Goal: Task Accomplishment & Management: Complete application form

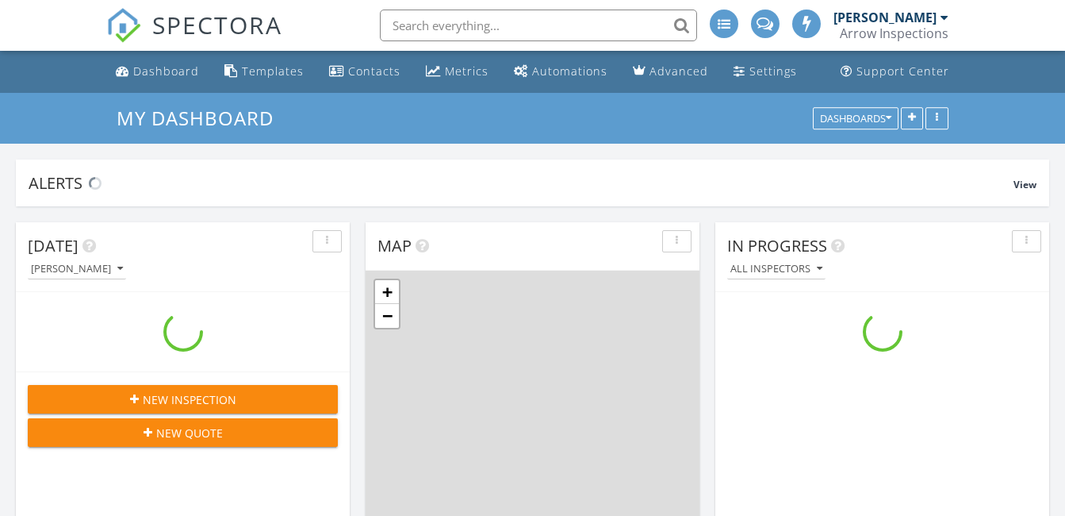
scroll to position [1468, 1090]
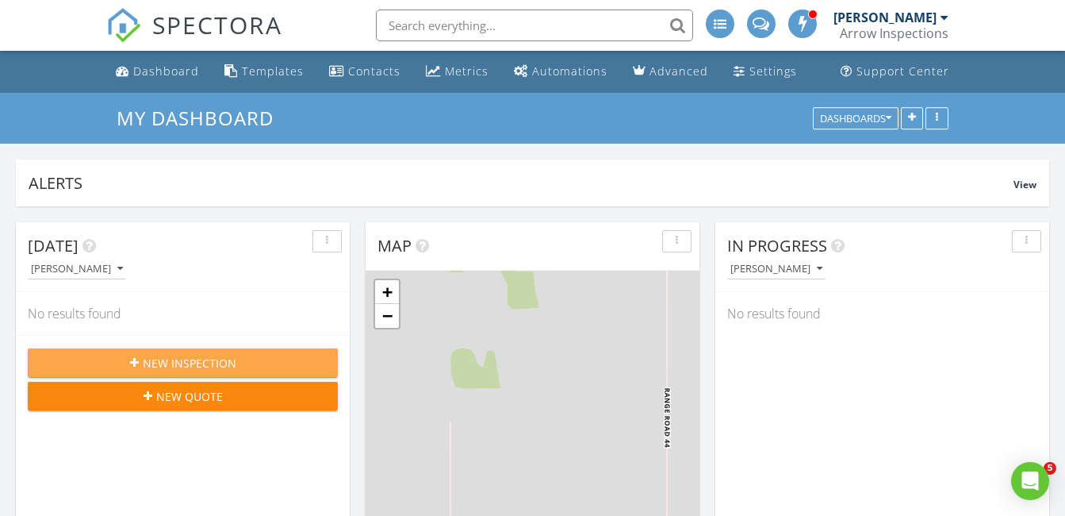
click at [260, 367] on div "New Inspection" at bounding box center [182, 363] width 285 height 17
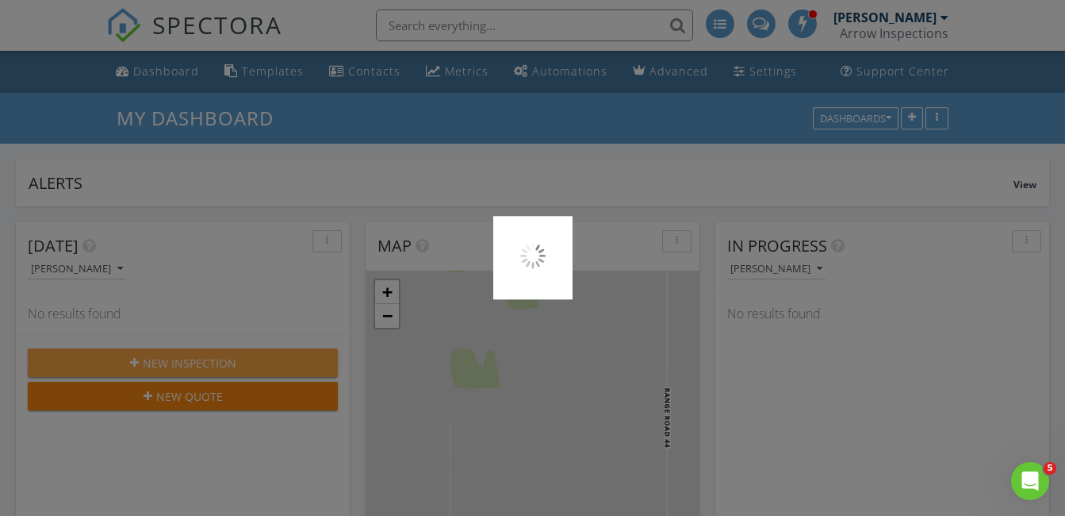
scroll to position [0, 0]
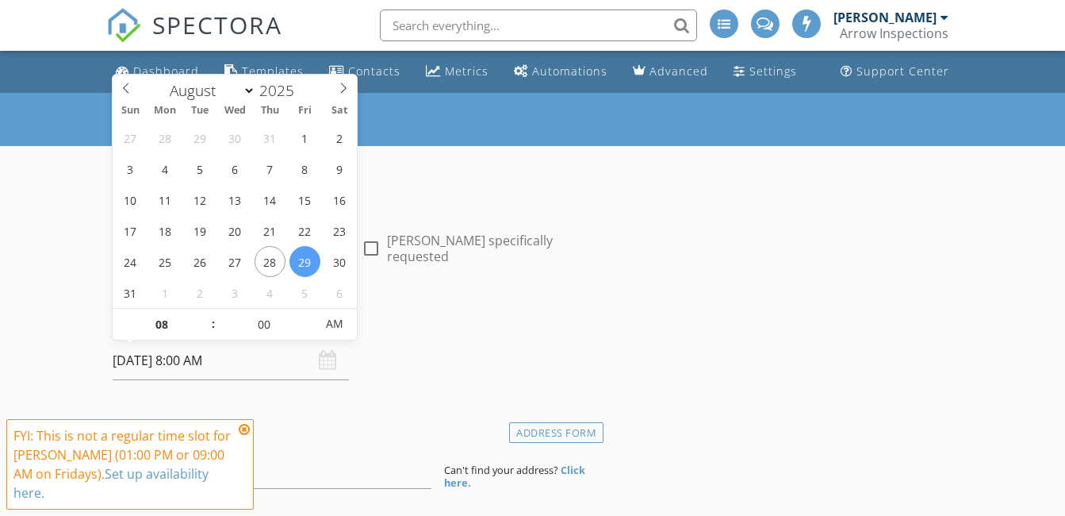
click at [260, 367] on input "[DATE] 8:00 AM" at bounding box center [231, 360] width 236 height 39
select select "8"
type input "02/09/2025 8:00 AM"
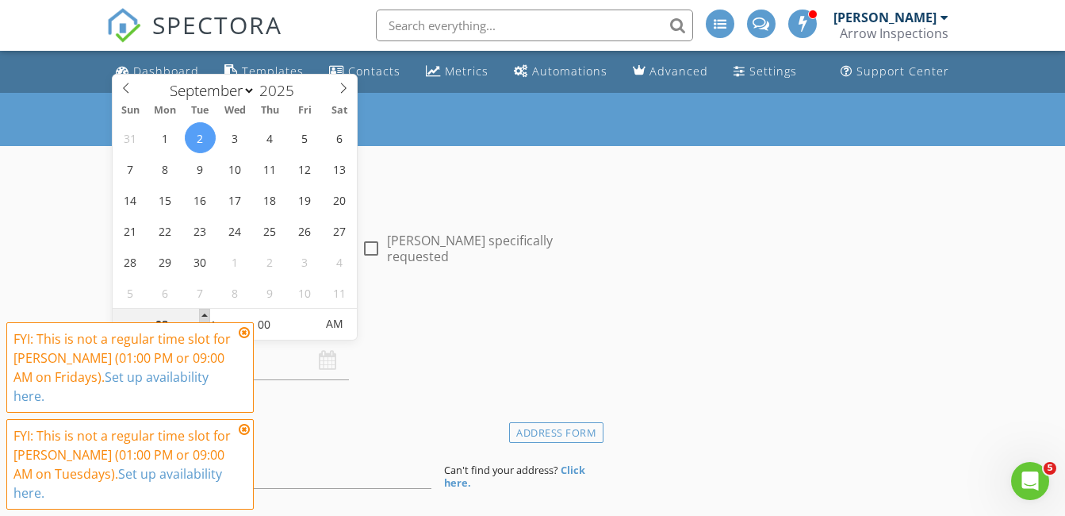
type input "09"
type input "[DATE] 9:00 AM"
click at [201, 317] on span at bounding box center [204, 317] width 11 height 16
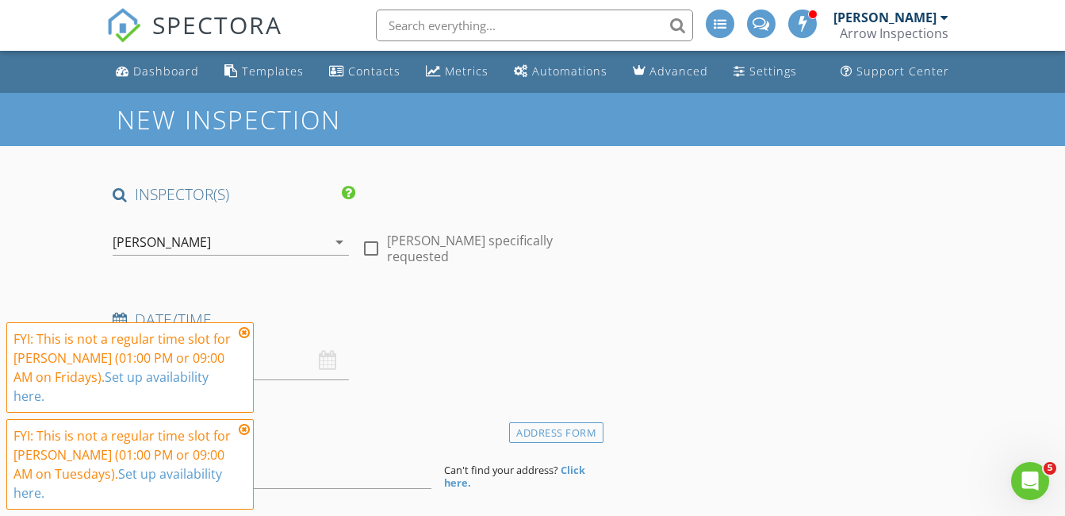
click at [418, 369] on div "Date/Time 02/09/2025 9:00 AM" at bounding box center [354, 344] width 497 height 71
click at [240, 339] on icon at bounding box center [244, 332] width 11 height 13
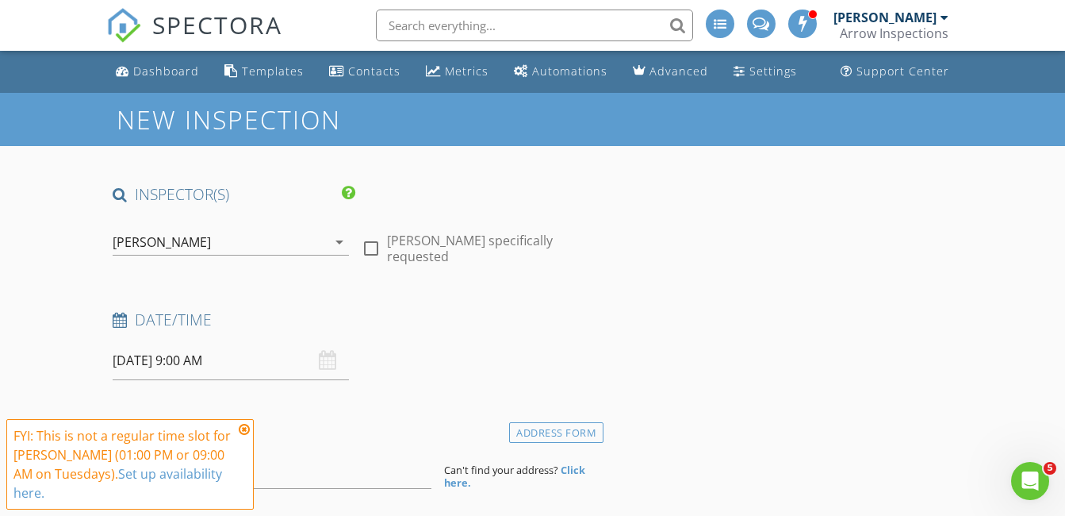
click at [245, 436] on icon at bounding box center [244, 429] width 11 height 13
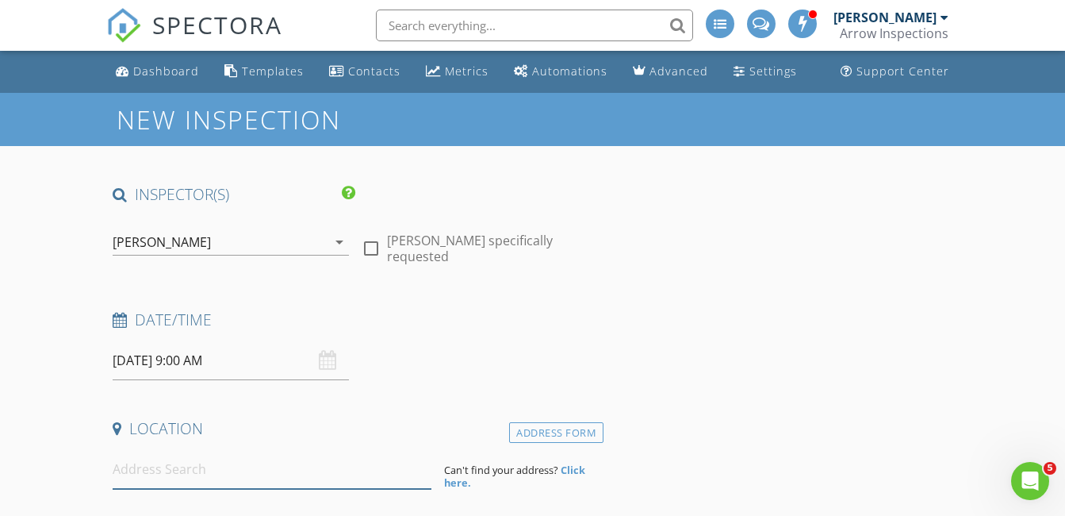
click at [235, 471] on input at bounding box center [272, 469] width 319 height 39
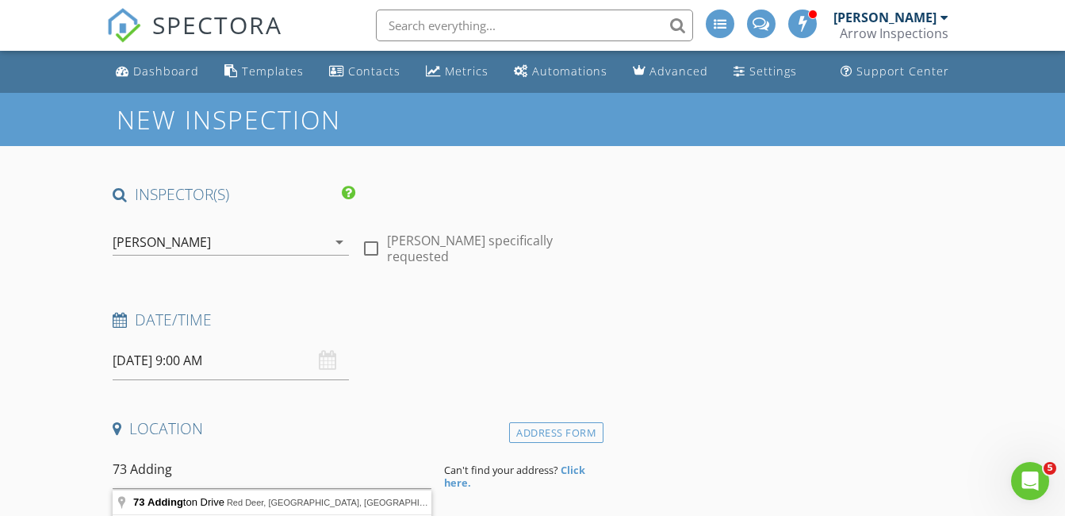
type input "73 Addington Drive, Red Deer, AB, Canada"
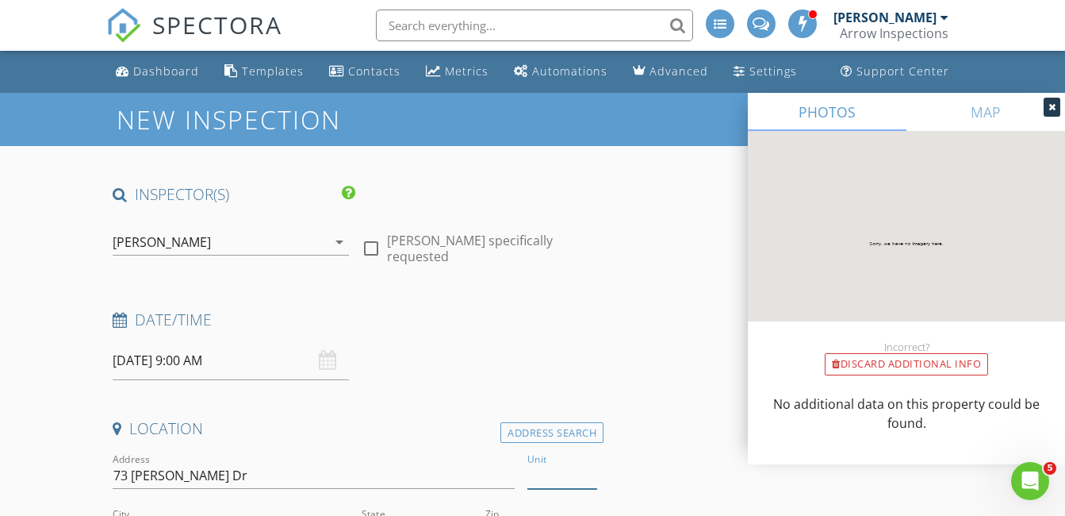
click at [539, 472] on input "Unit" at bounding box center [563, 476] width 70 height 26
type input "14"
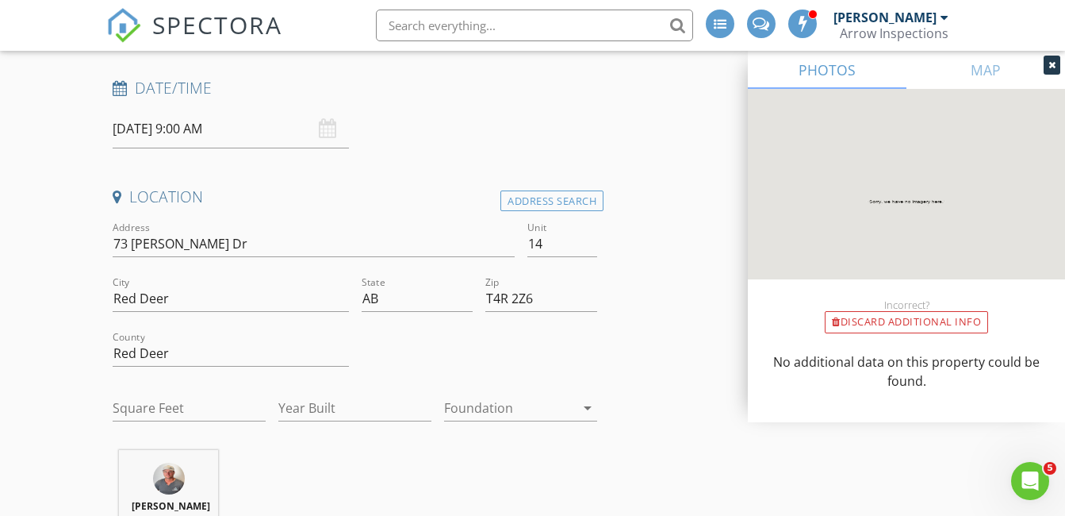
scroll to position [232, 0]
click at [357, 404] on input "Year Built" at bounding box center [354, 407] width 153 height 26
type input "2000"
click at [398, 474] on div "Chad Fike 73.2 miles (2 hours)" at bounding box center [354, 515] width 497 height 132
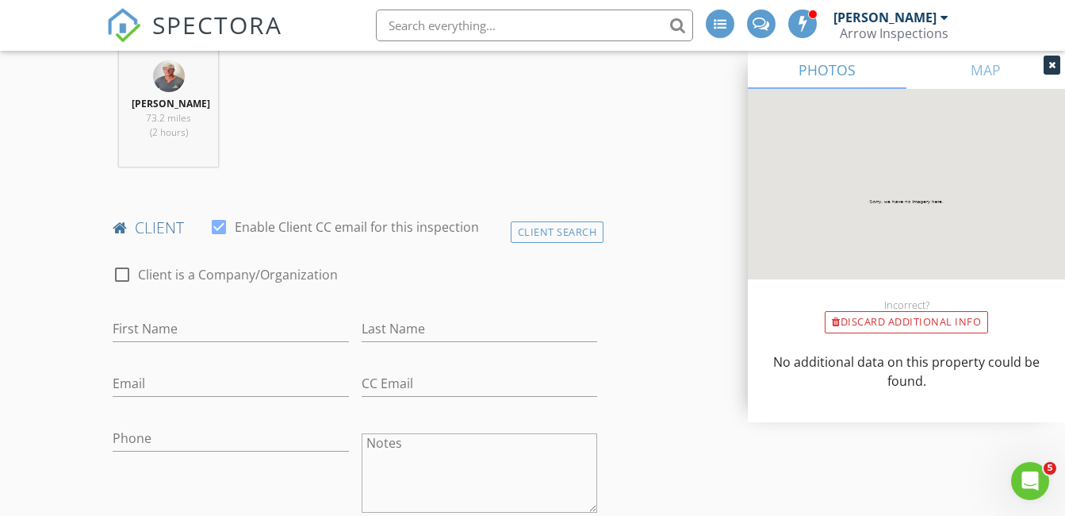
scroll to position [635, 0]
click at [267, 315] on input "First Name" at bounding box center [231, 328] width 236 height 26
type input "[PERSON_NAME]"
click at [391, 335] on input "Last Name" at bounding box center [480, 328] width 236 height 26
type input "[PERSON_NAME]"
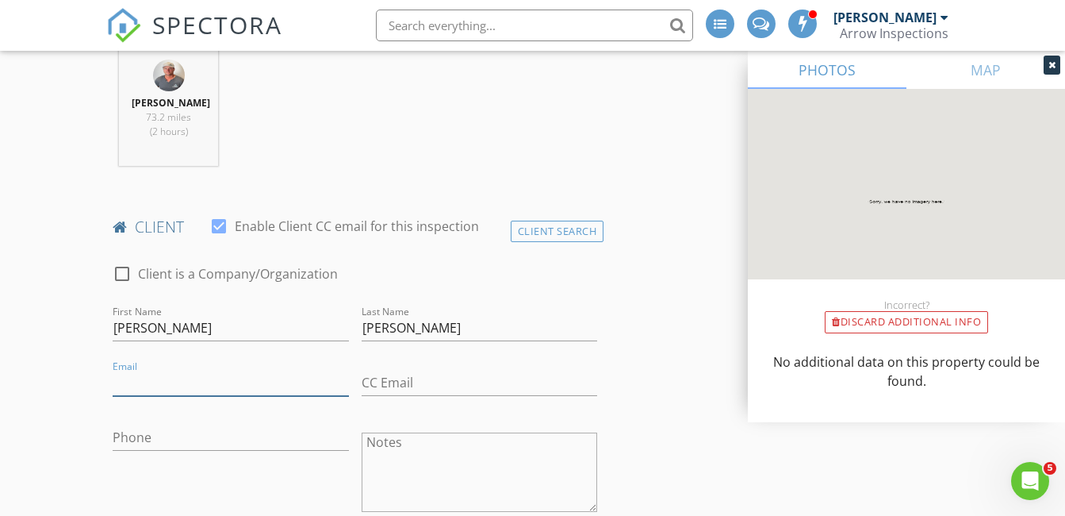
click at [290, 390] on input "Email" at bounding box center [231, 383] width 236 height 26
type input "[EMAIL_ADDRESS][DOMAIN_NAME]"
click at [291, 492] on div "Phone" at bounding box center [230, 474] width 248 height 124
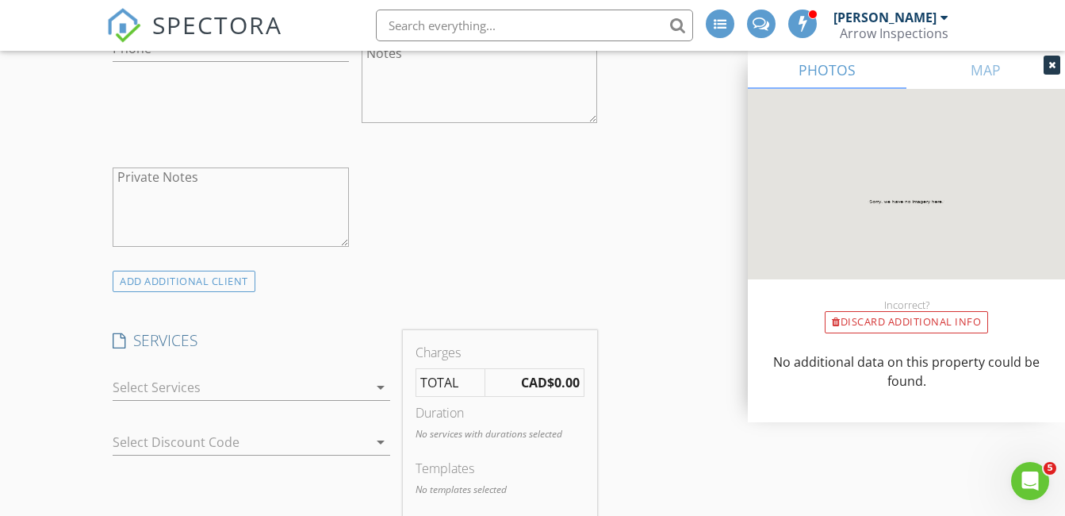
scroll to position [1024, 0]
click at [369, 394] on div "arrow_drop_down" at bounding box center [379, 386] width 22 height 19
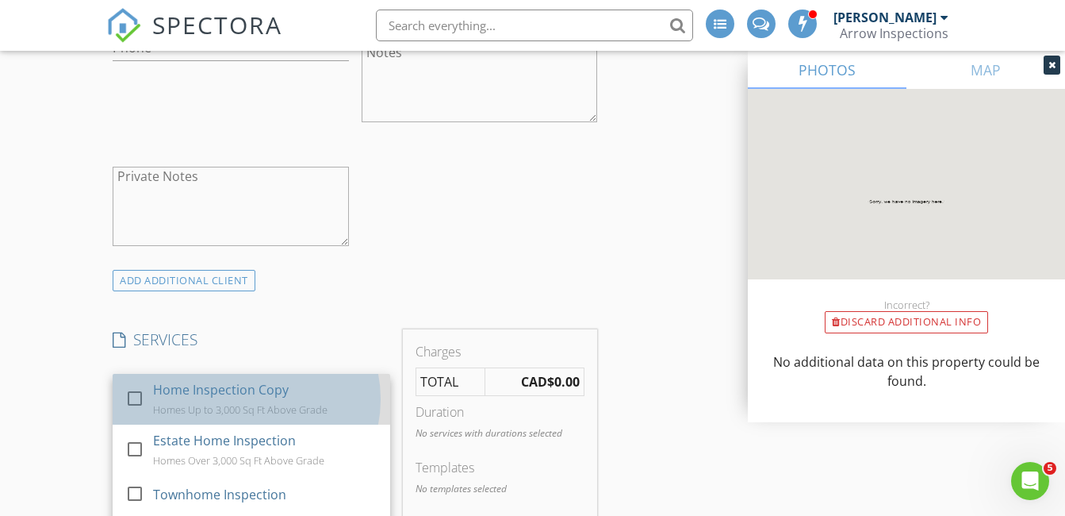
click at [344, 400] on div "Home Inspection Copy Homes Up to 3,000 Sq Ft Above Grade" at bounding box center [265, 399] width 225 height 51
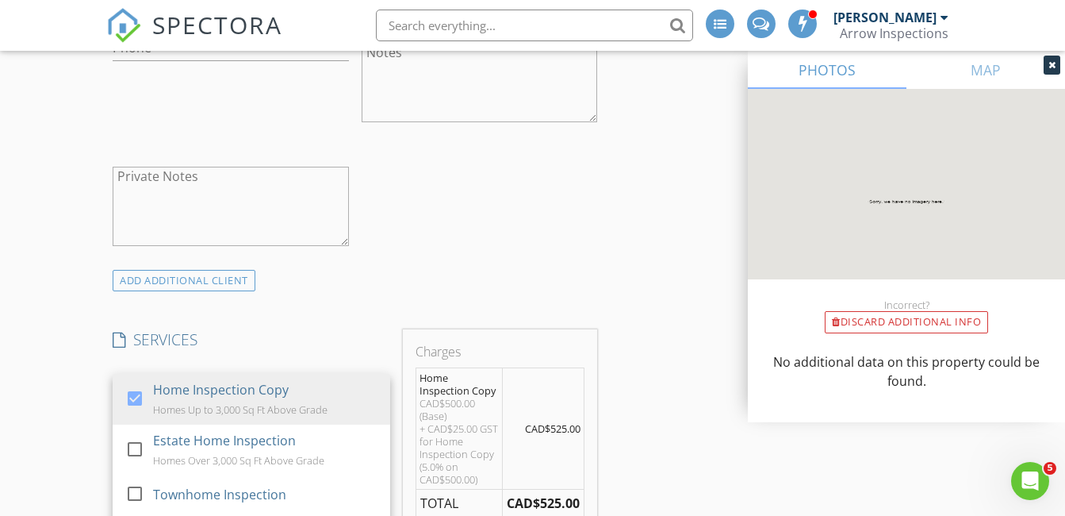
click at [324, 346] on h4 "SERVICES" at bounding box center [252, 339] width 278 height 21
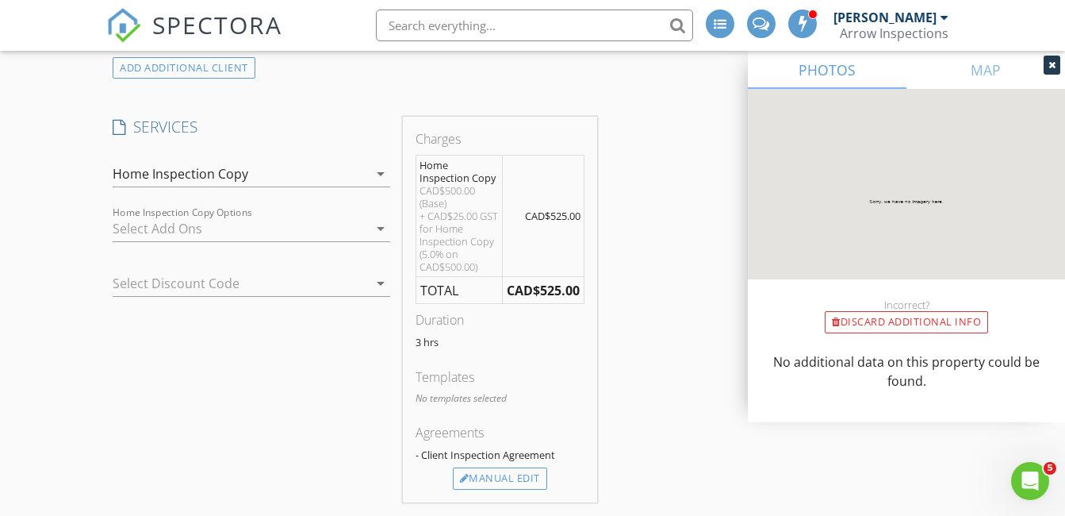
scroll to position [1238, 0]
click at [478, 483] on div "Manual Edit" at bounding box center [500, 477] width 94 height 22
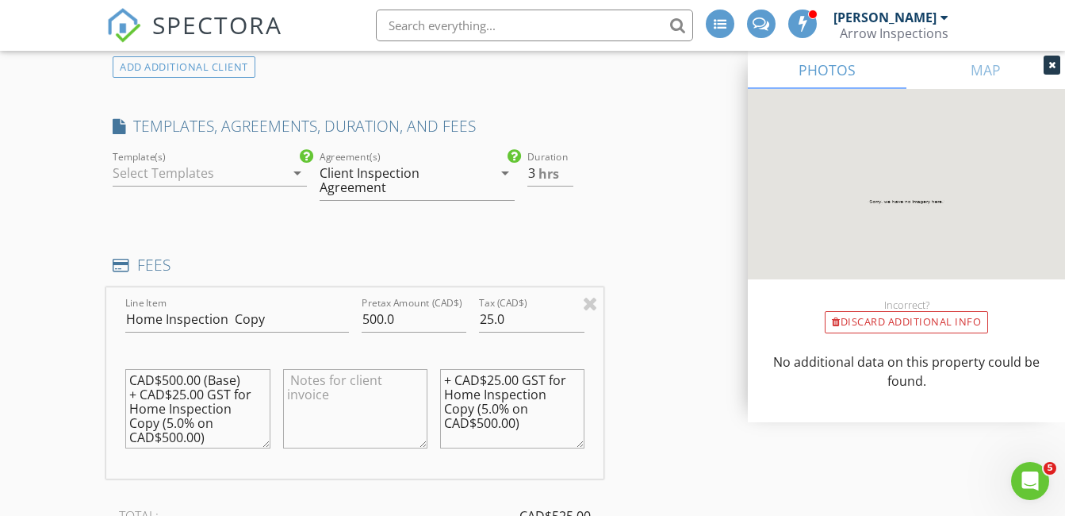
click at [288, 174] on icon "arrow_drop_down" at bounding box center [297, 172] width 19 height 19
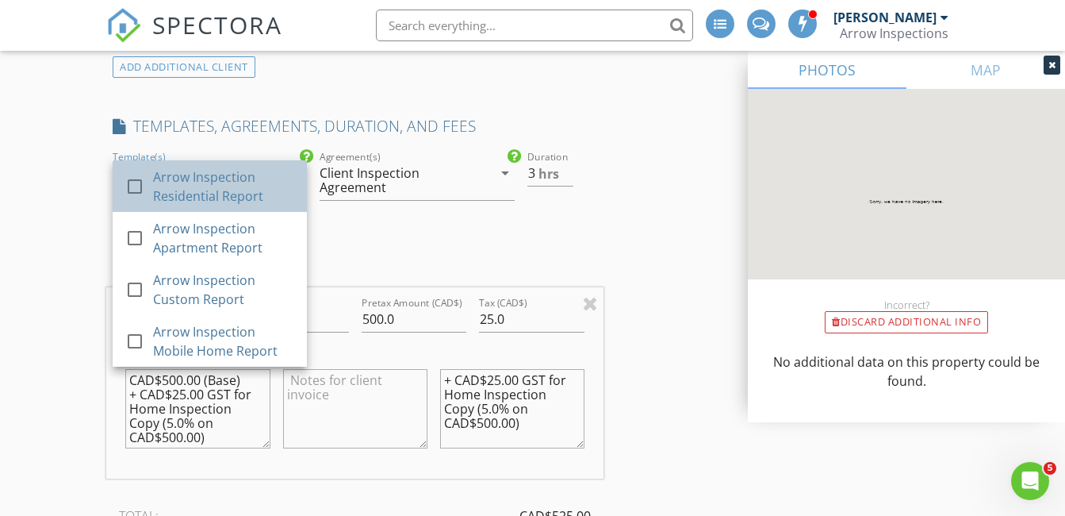
click at [267, 189] on div "Arrow Inspection Residential Report" at bounding box center [224, 186] width 141 height 38
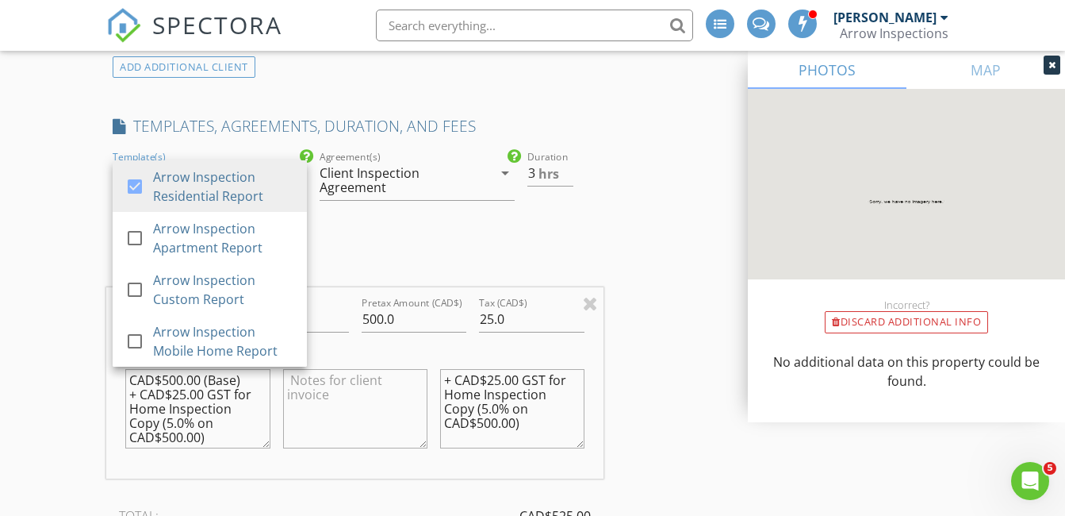
click at [342, 217] on div at bounding box center [417, 212] width 194 height 10
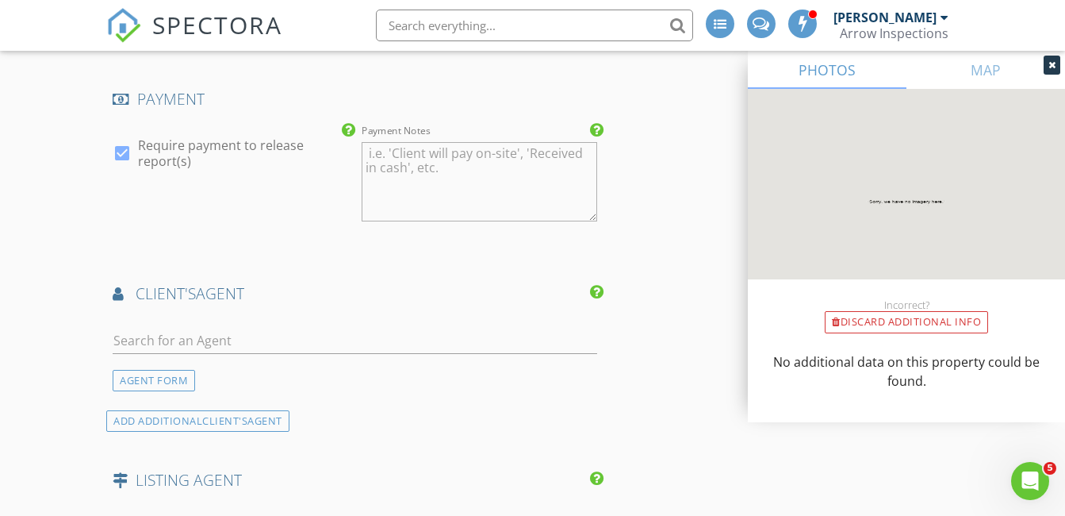
scroll to position [1886, 0]
click at [294, 344] on input "text" at bounding box center [355, 340] width 485 height 26
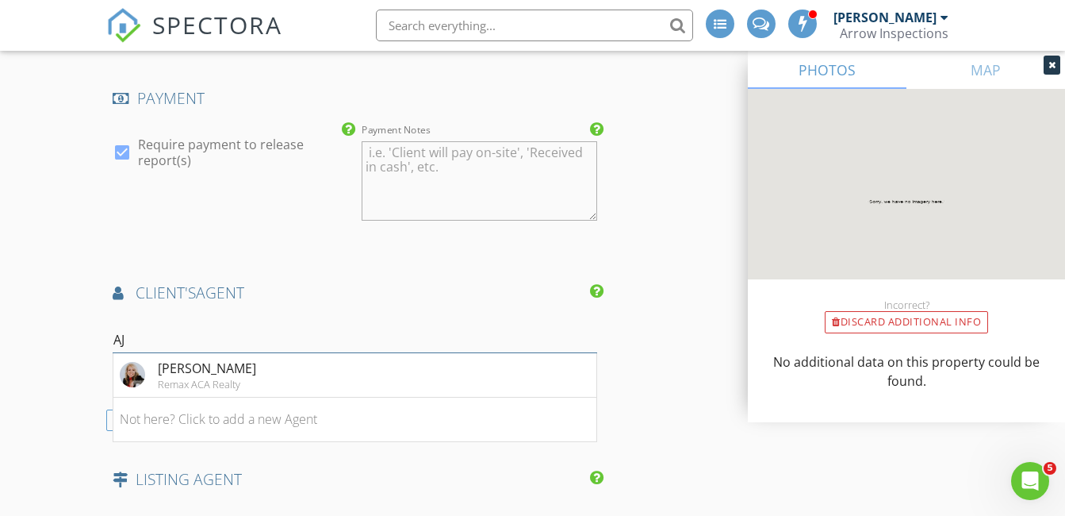
type input "AJ"
click at [330, 383] on li "A.J. Barkman Remax ACA Realty" at bounding box center [354, 375] width 483 height 44
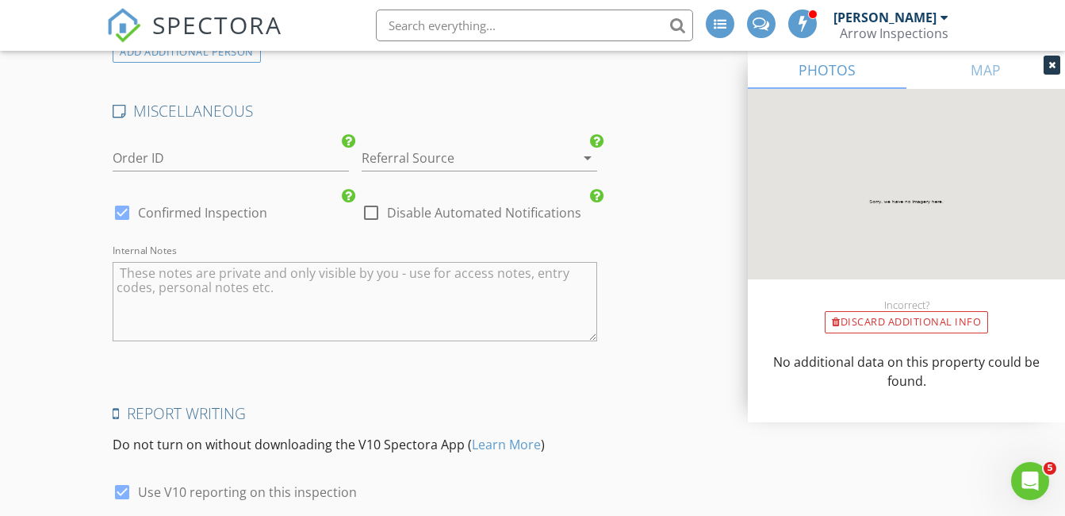
scroll to position [3008, 0]
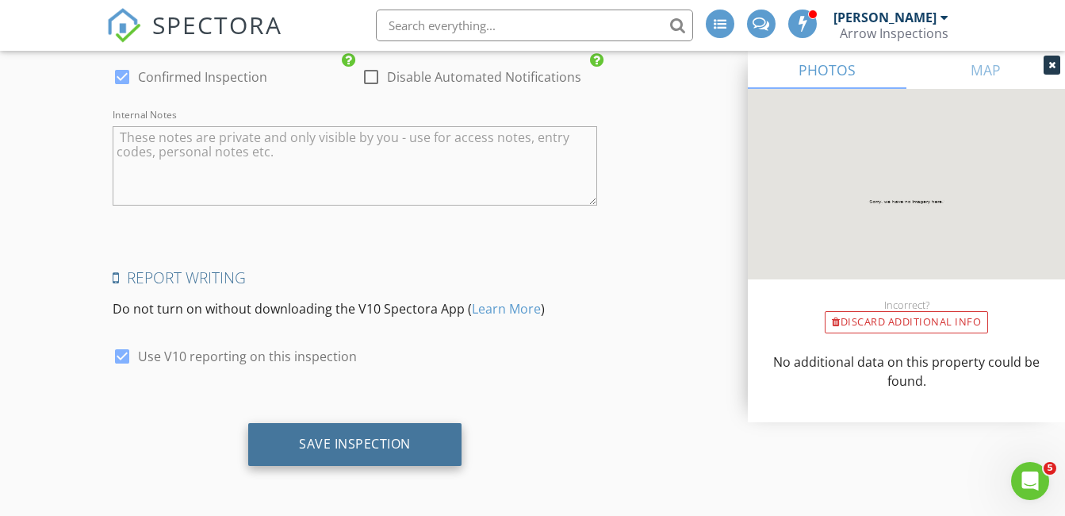
click at [371, 448] on div "Save Inspection" at bounding box center [355, 444] width 112 height 16
